Goal: Information Seeking & Learning: Learn about a topic

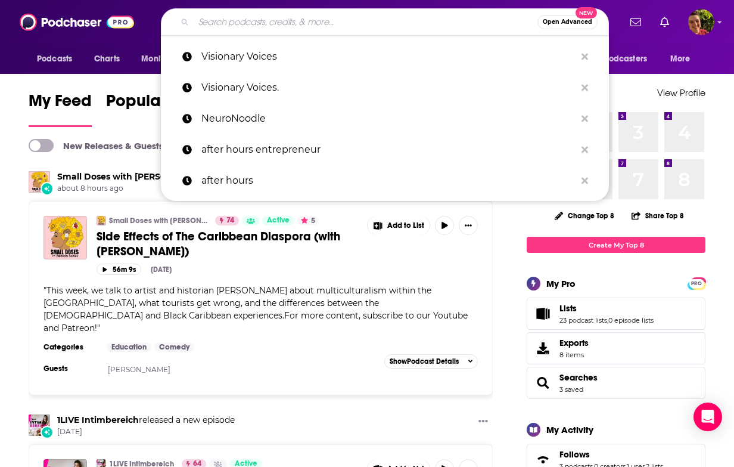
click at [228, 17] on input "Search podcasts, credits, & more..." at bounding box center [366, 22] width 344 height 19
paste input "Appodlachia"
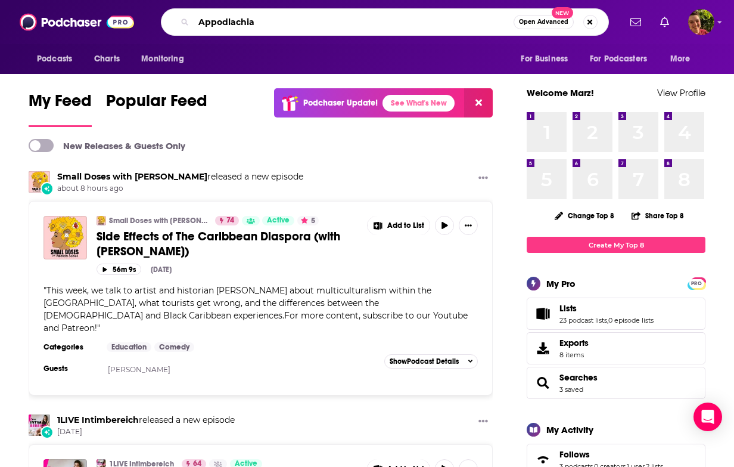
type input "Appodlachia"
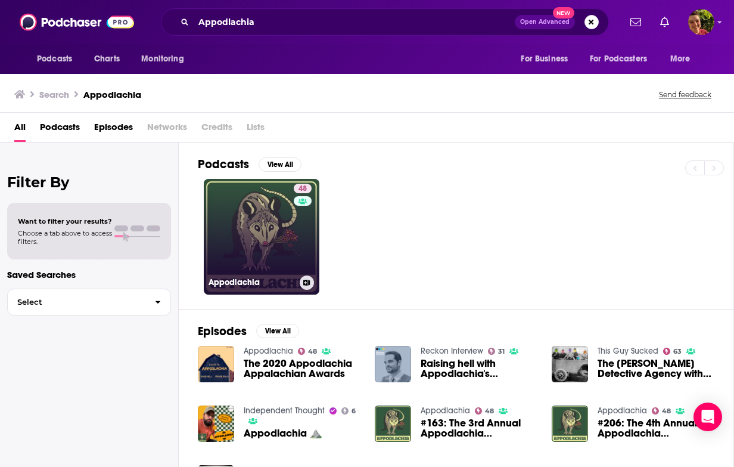
click at [240, 208] on link "48 Appodlachia" at bounding box center [262, 237] width 116 height 116
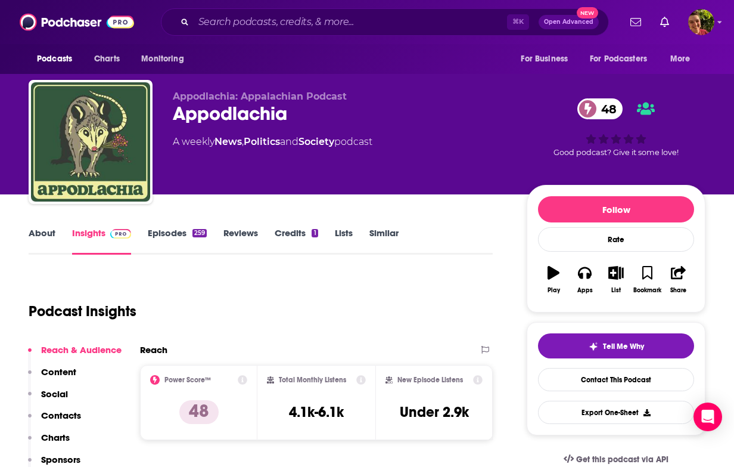
click at [45, 230] on link "About" at bounding box center [42, 240] width 27 height 27
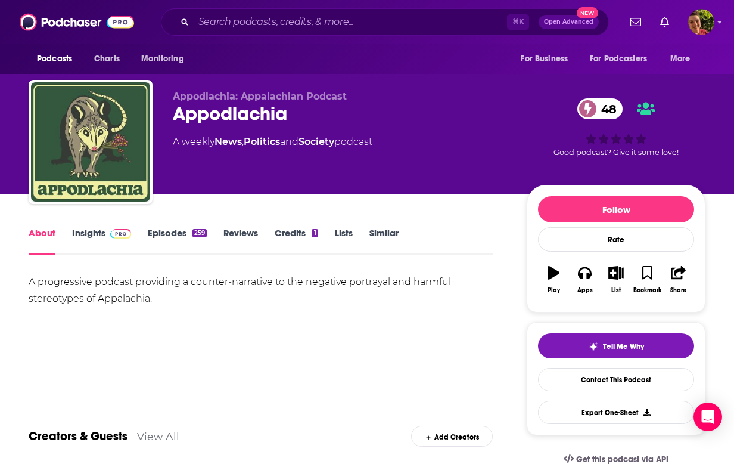
click at [109, 301] on div "A progressive podcast providing a counter-narrative to the negative portrayal a…" at bounding box center [261, 290] width 464 height 33
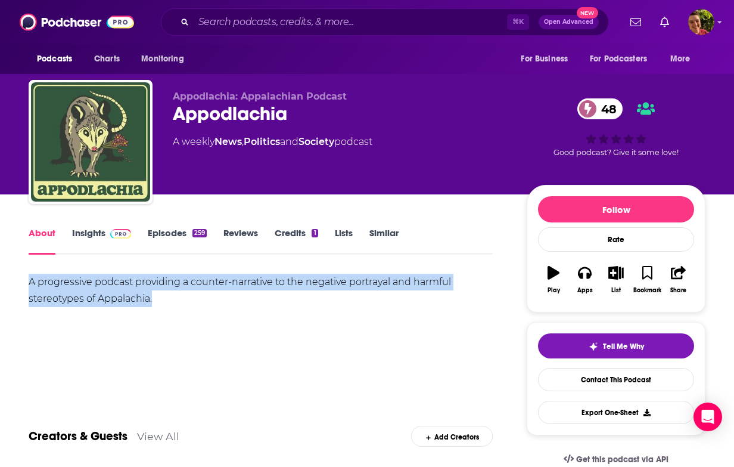
click at [109, 301] on div "A progressive podcast providing a counter-narrative to the negative portrayal a…" at bounding box center [261, 290] width 464 height 33
copy div "A progressive podcast providing a counter-narrative to the negative portrayal a…"
click at [185, 236] on link "Episodes 259" at bounding box center [177, 240] width 59 height 27
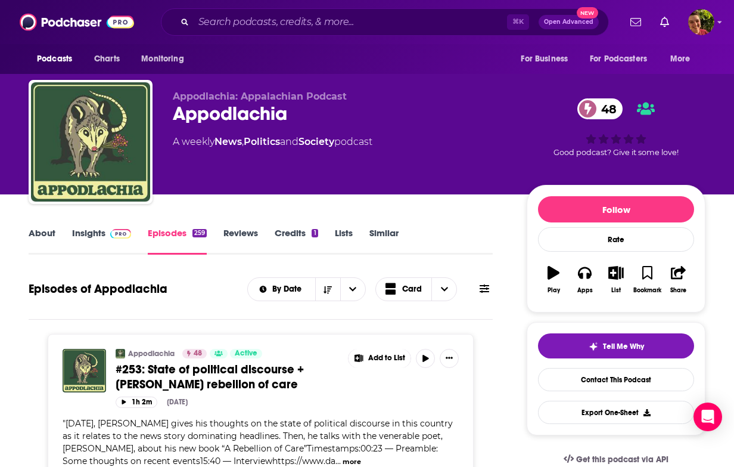
click at [115, 239] on link "Insights" at bounding box center [101, 240] width 59 height 27
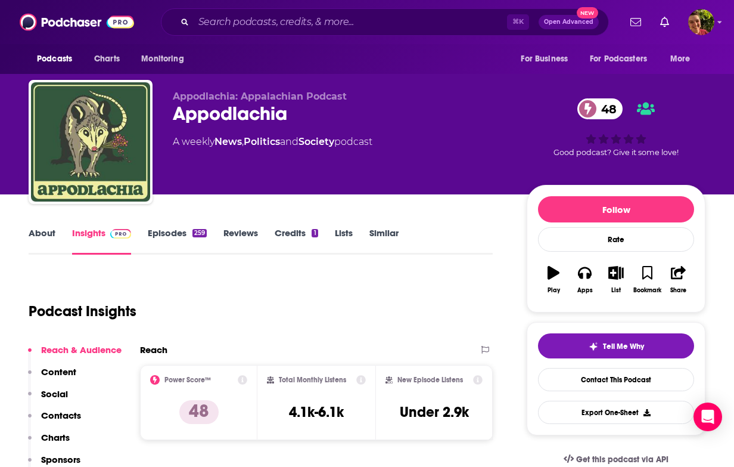
scroll to position [135, 0]
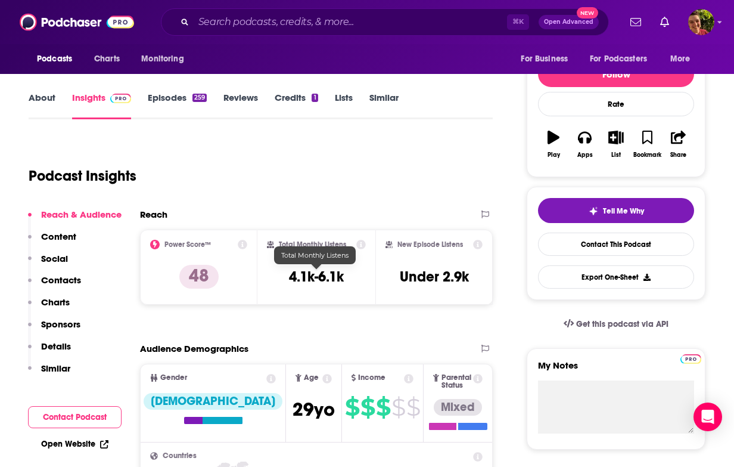
click at [338, 274] on h3 "4.1k-6.1k" at bounding box center [316, 277] width 55 height 18
copy div "4.1k-6.1k"
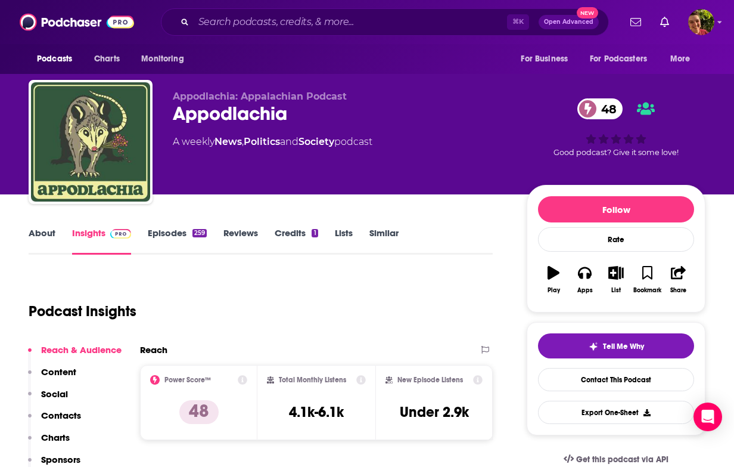
click at [201, 124] on div "Appodlachia 48" at bounding box center [340, 113] width 335 height 23
click at [201, 125] on div "Appodlachia 48" at bounding box center [340, 113] width 335 height 23
copy div "Appodlachia 48"
click at [56, 232] on div "About" at bounding box center [51, 240] width 44 height 27
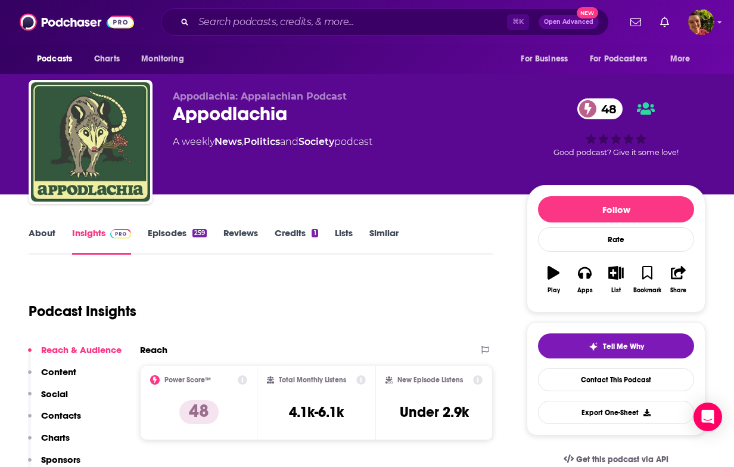
click at [175, 227] on link "Episodes 259" at bounding box center [177, 240] width 59 height 27
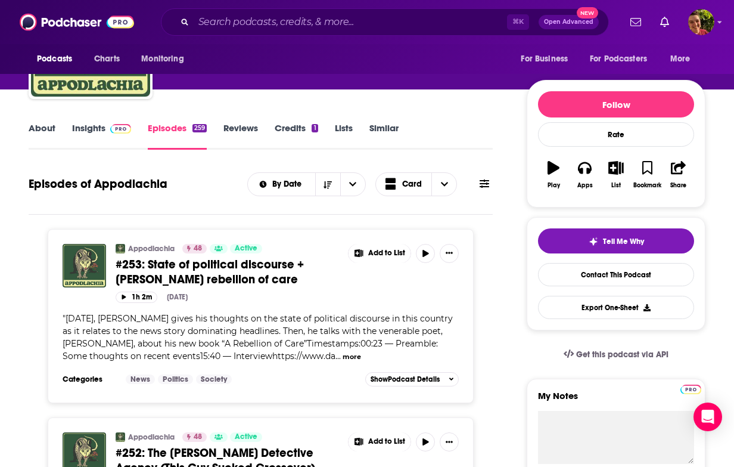
scroll to position [103, 0]
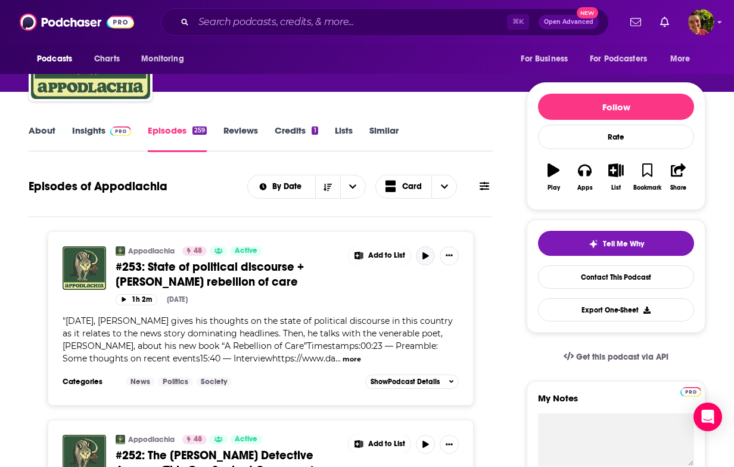
click at [430, 252] on icon "button" at bounding box center [425, 255] width 9 height 7
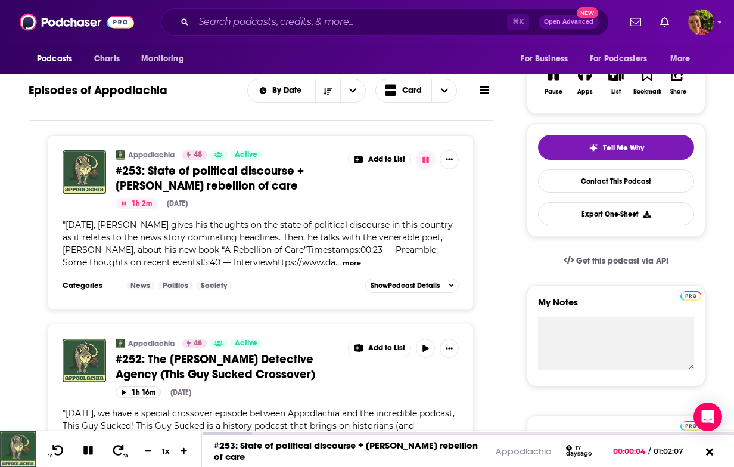
scroll to position [197, 0]
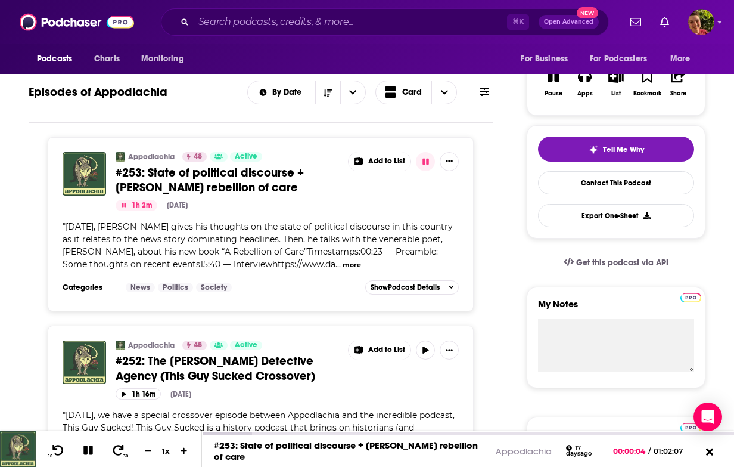
click at [435, 166] on button "button" at bounding box center [425, 161] width 19 height 19
click at [94, 452] on icon at bounding box center [87, 450] width 15 height 12
click at [319, 434] on div "00:13:42" at bounding box center [468, 434] width 532 height 5
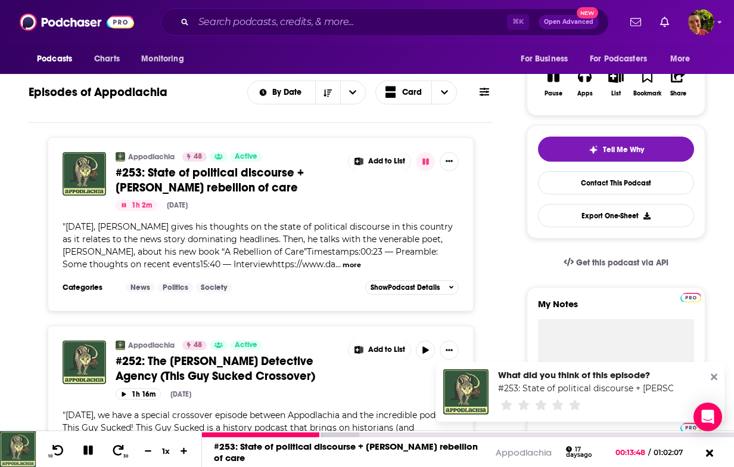
click at [94, 448] on icon at bounding box center [88, 450] width 14 height 11
